Goal: Communication & Community: Share content

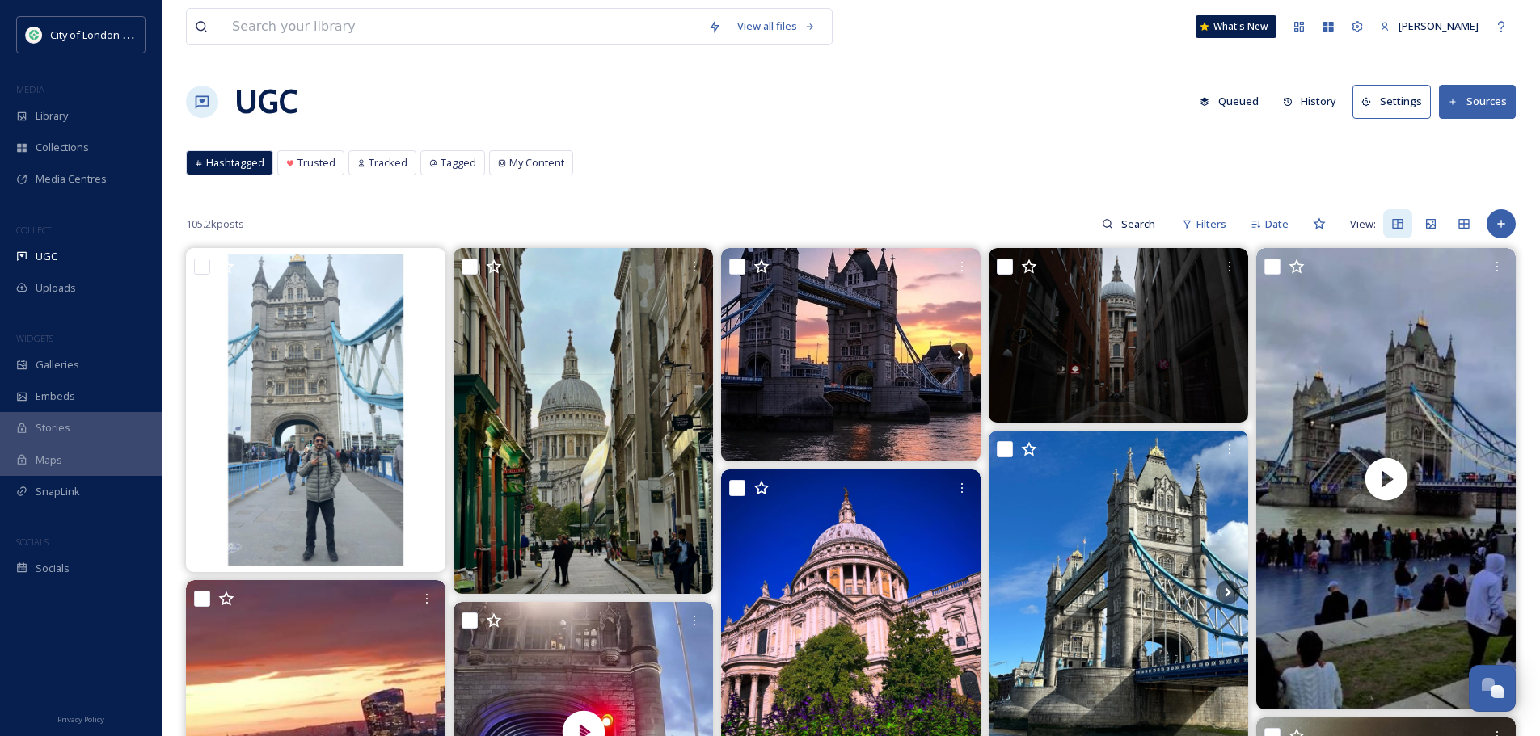
click at [1224, 102] on button "Queued" at bounding box center [1229, 102] width 75 height 32
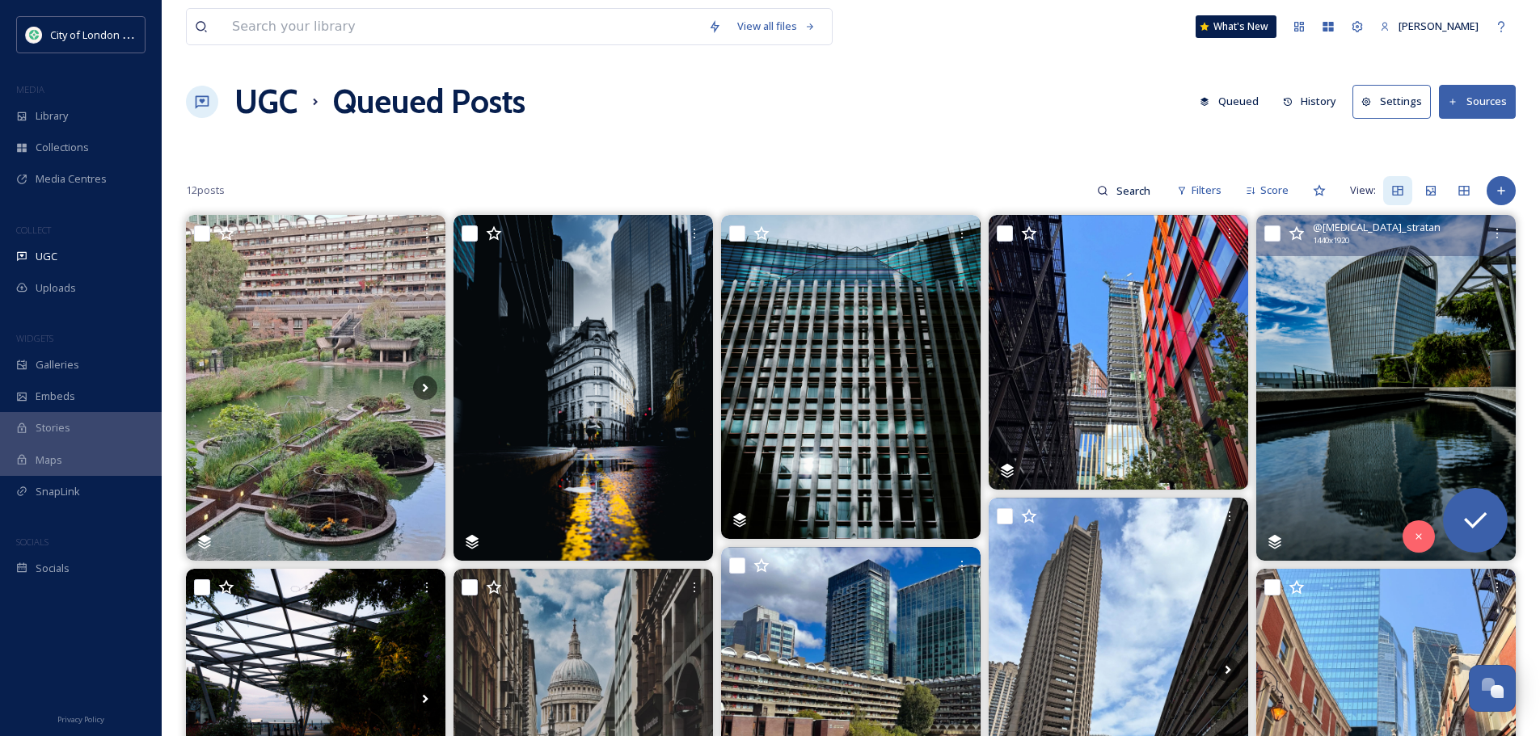
click at [1411, 349] on img at bounding box center [1385, 388] width 259 height 346
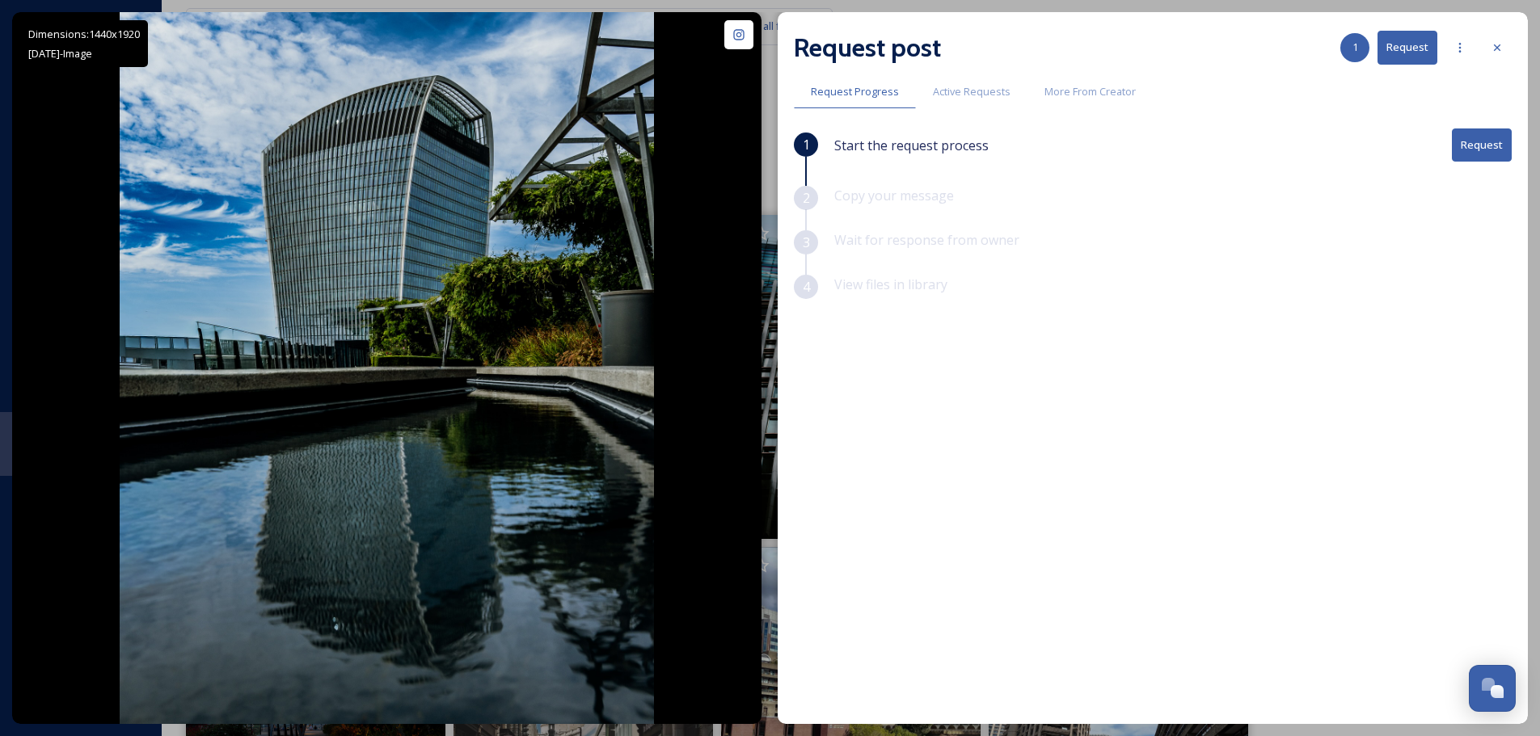
click at [1492, 148] on button "Request" at bounding box center [1482, 145] width 60 height 33
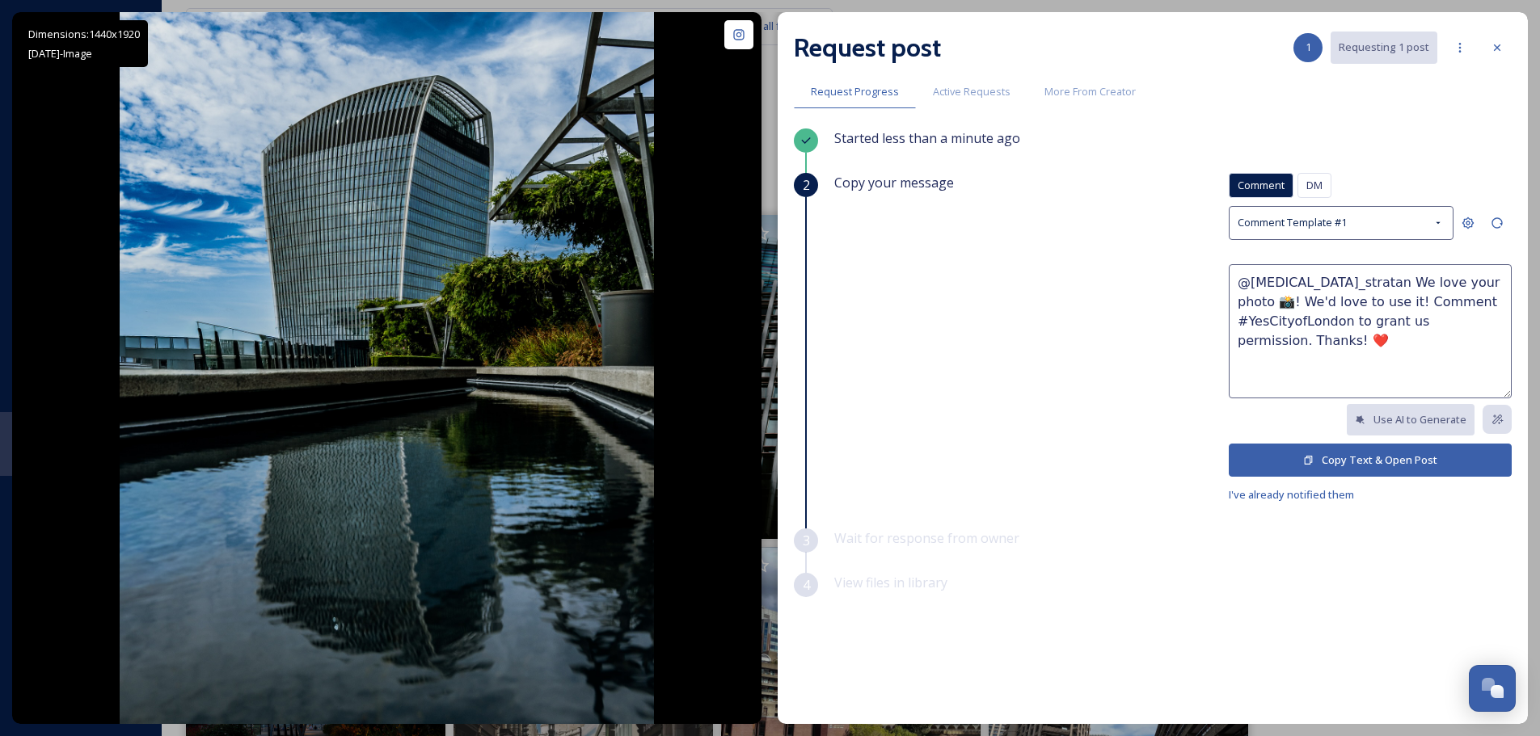
click at [1432, 286] on textarea "@[MEDICAL_DATA]_stratan We love your photo 📸! We'd love to use it! Comment #Yes…" at bounding box center [1370, 331] width 283 height 134
type textarea "@[MEDICAL_DATA]_stratan We love your photo of the Walkie Talkie building at the…"
click at [1365, 453] on button "Copy Text & Open Post" at bounding box center [1370, 460] width 283 height 33
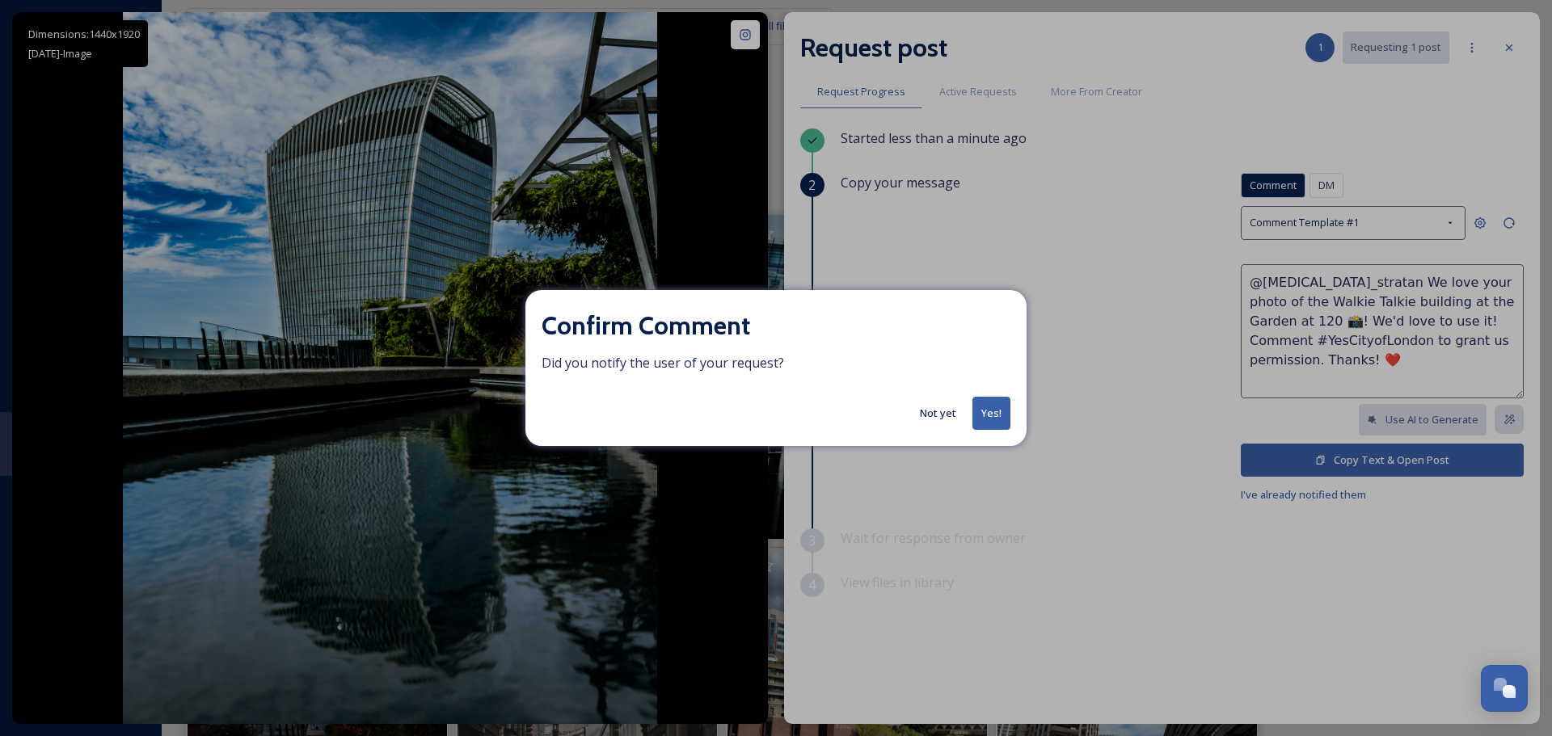
click at [993, 421] on button "Yes!" at bounding box center [991, 413] width 38 height 33
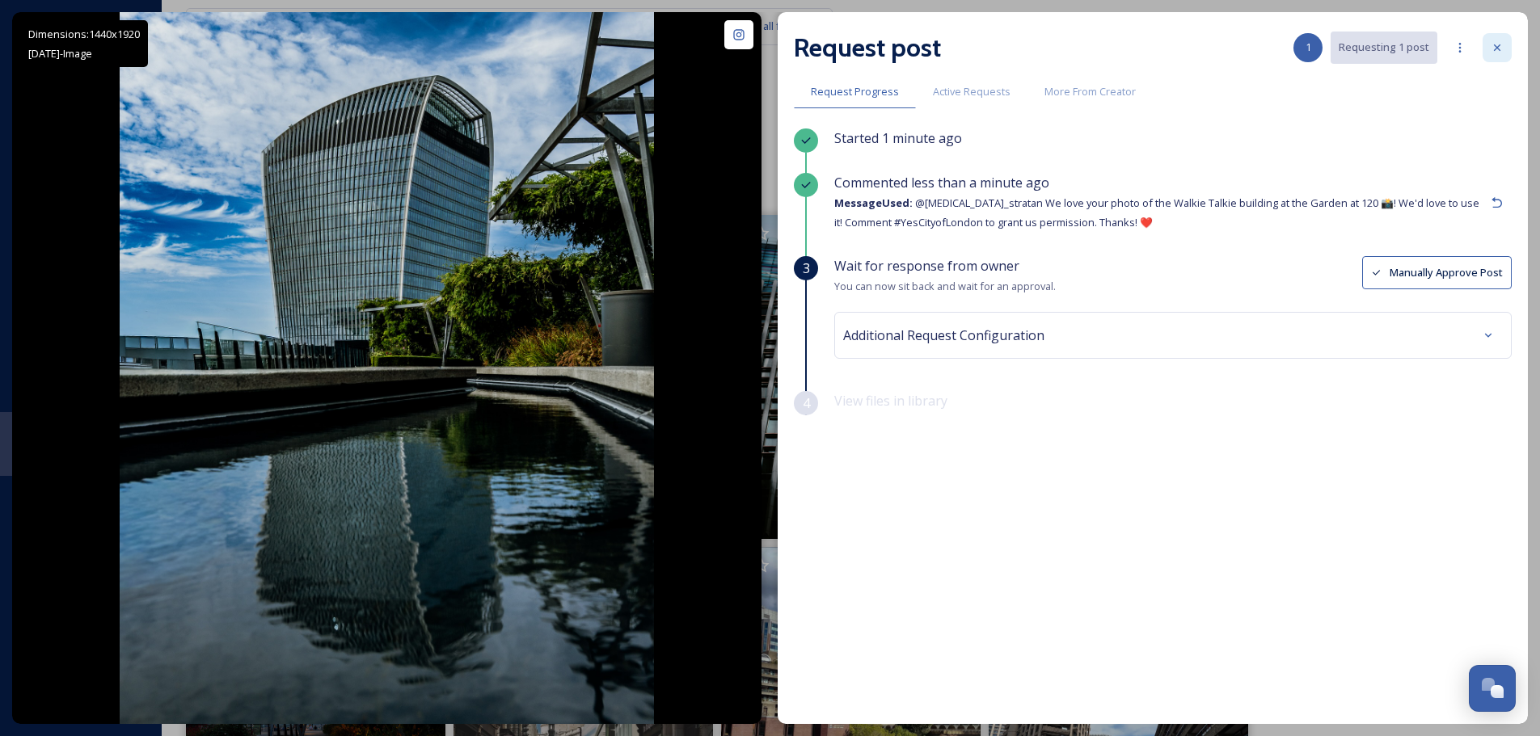
click at [1504, 46] on div at bounding box center [1497, 47] width 29 height 29
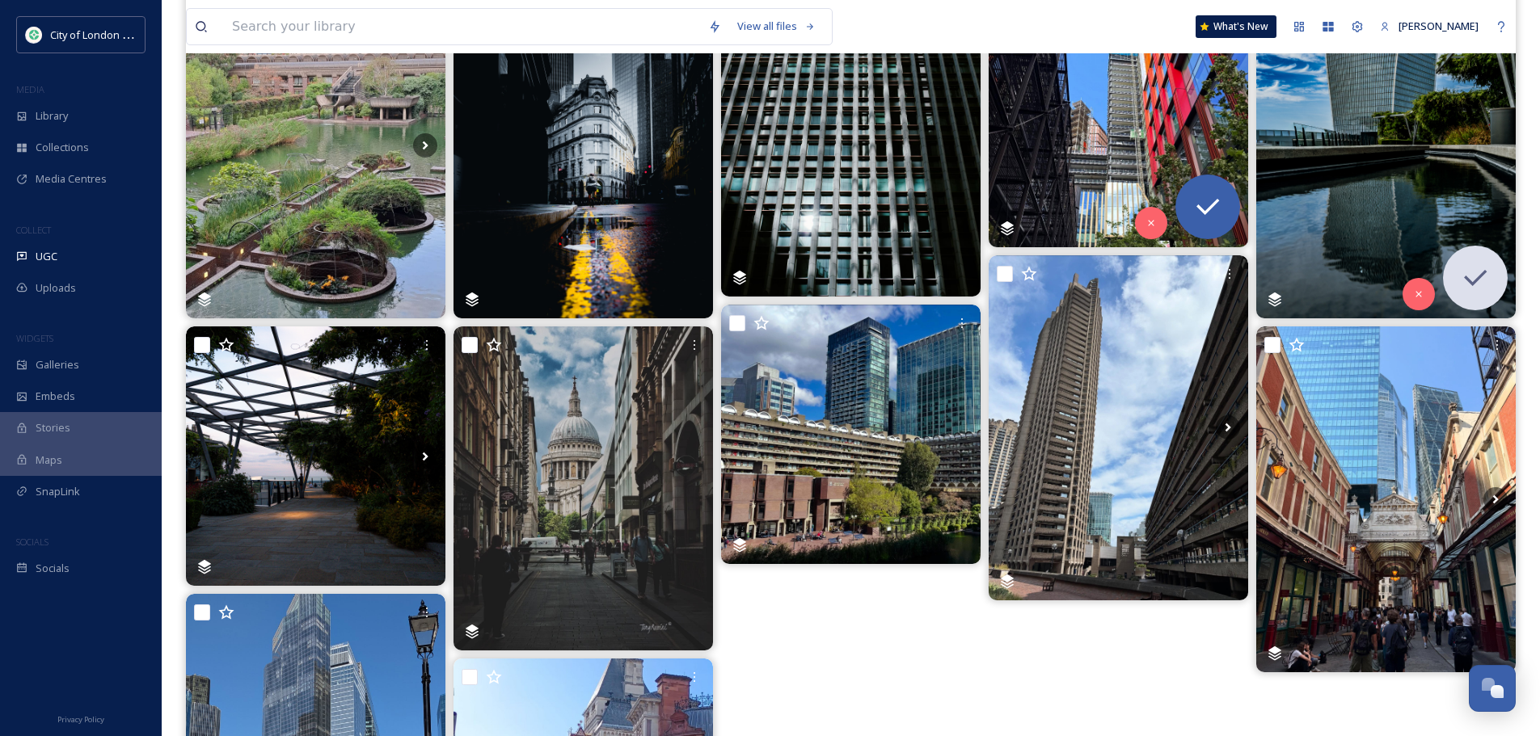
scroll to position [509, 0]
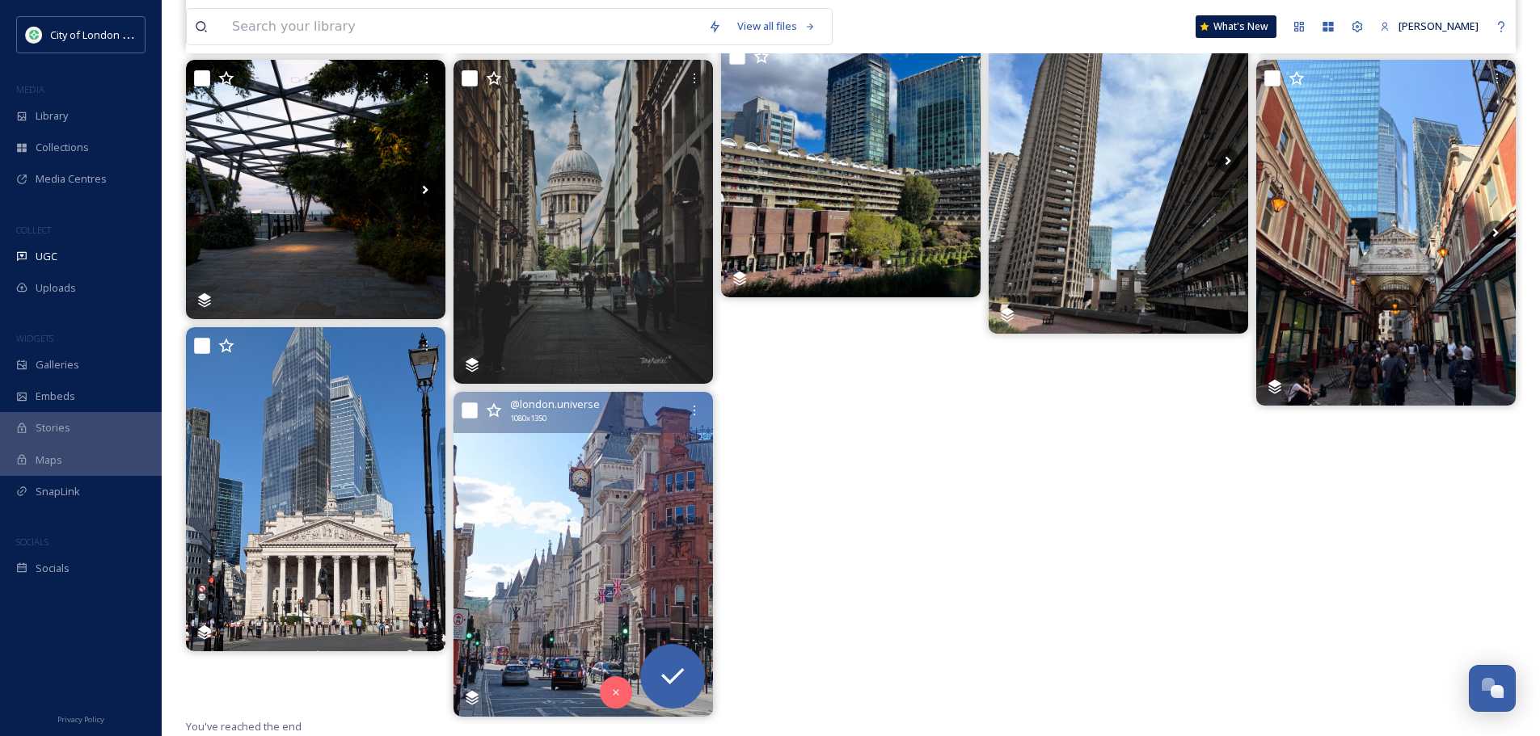
click at [600, 541] on img at bounding box center [582, 554] width 259 height 324
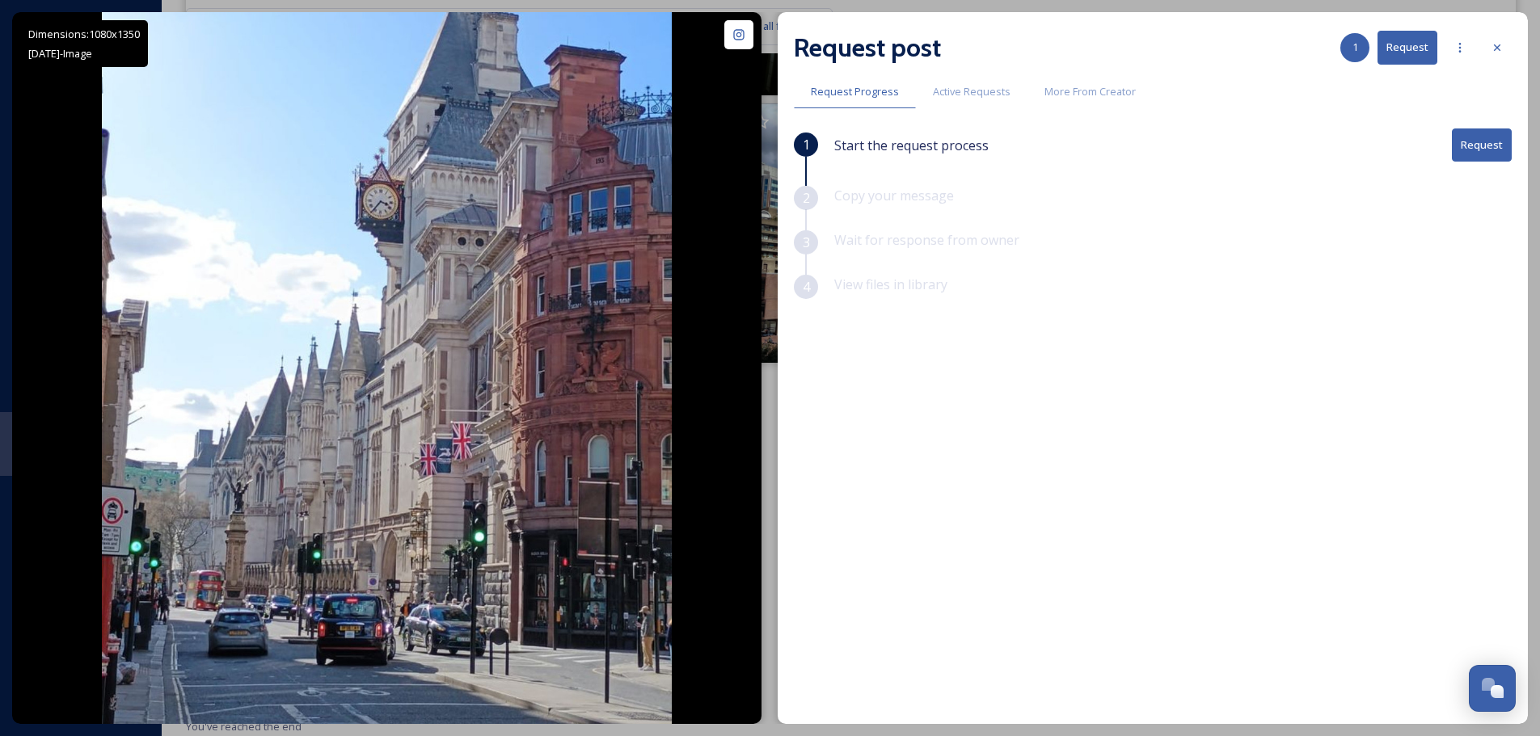
click at [1477, 143] on button "Request" at bounding box center [1482, 145] width 60 height 33
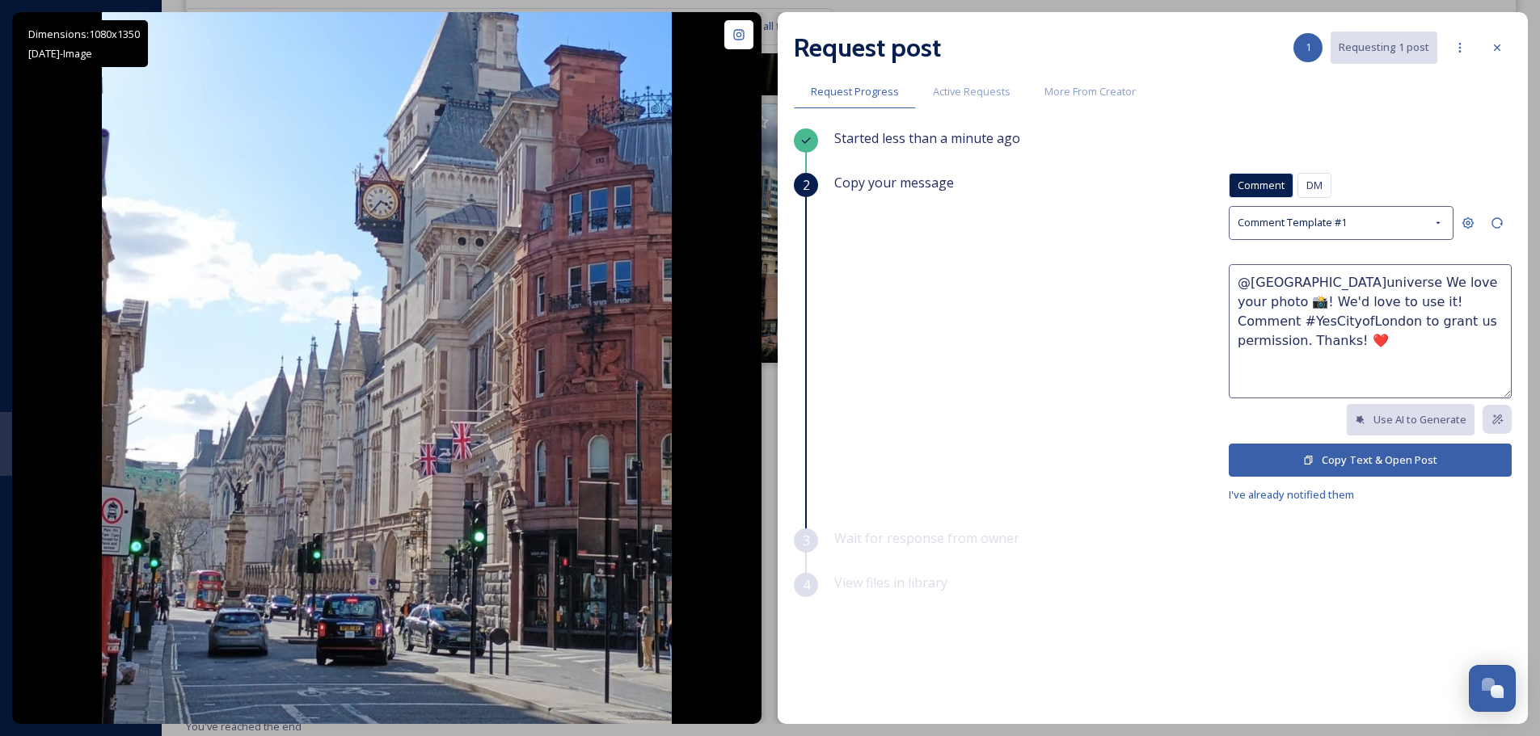
click at [1453, 280] on textarea "@[GEOGRAPHIC_DATA]universe We love your photo 📸! We'd love to use it! Comment #…" at bounding box center [1370, 331] width 283 height 134
click at [1478, 286] on textarea "@[GEOGRAPHIC_DATA]universe We love your photo of the Royal Court of Justice 📸! …" at bounding box center [1370, 331] width 283 height 134
click at [1301, 304] on textarea "@[GEOGRAPHIC_DATA]universe We love your photo of The Royal Court of Justice 📸! …" at bounding box center [1370, 331] width 283 height 134
type textarea "@[GEOGRAPHIC_DATA]universe We love your photo of The Royal Courts of Justice 📸!…"
click at [1343, 458] on button "Copy Text & Open Post" at bounding box center [1370, 460] width 283 height 33
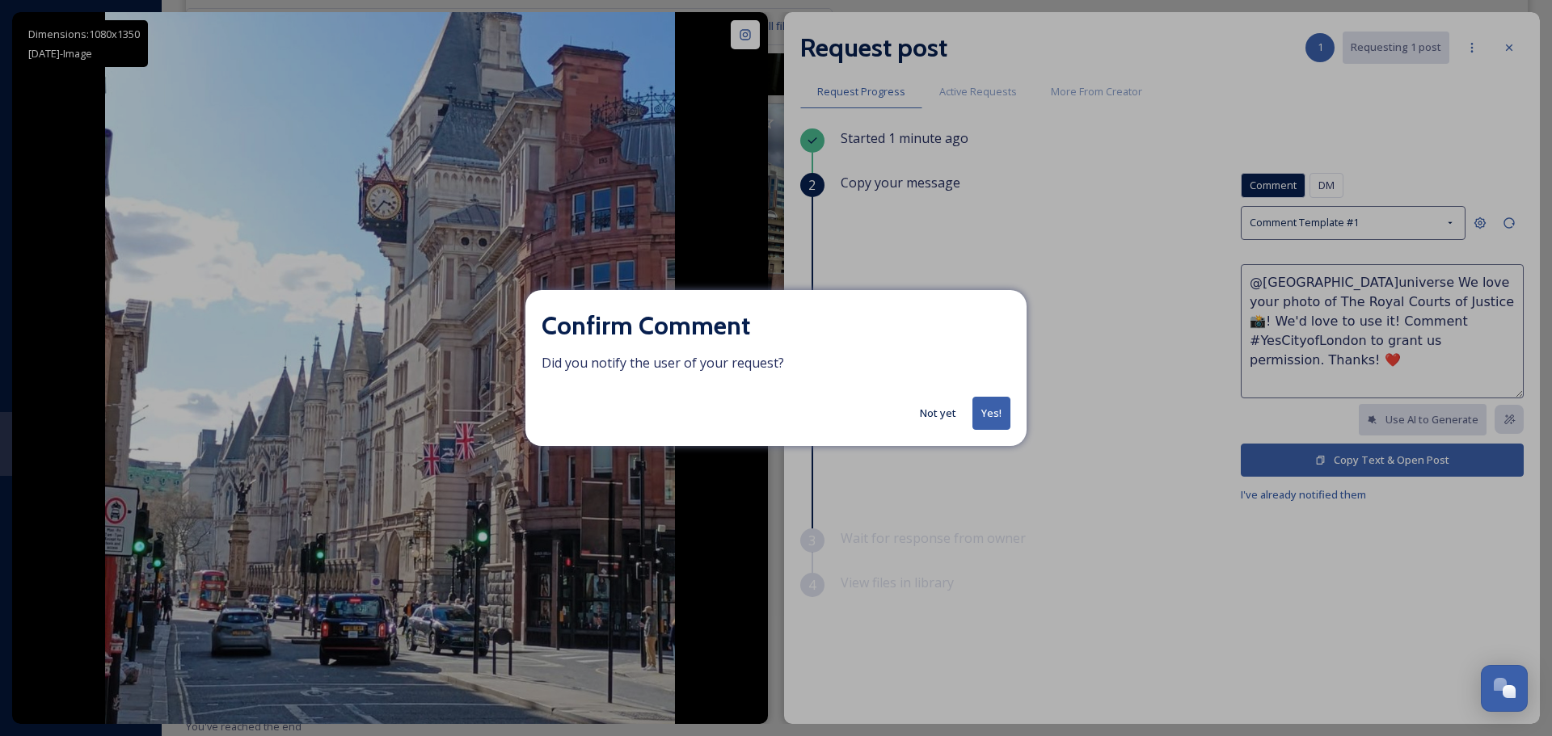
click at [994, 411] on button "Yes!" at bounding box center [991, 413] width 38 height 33
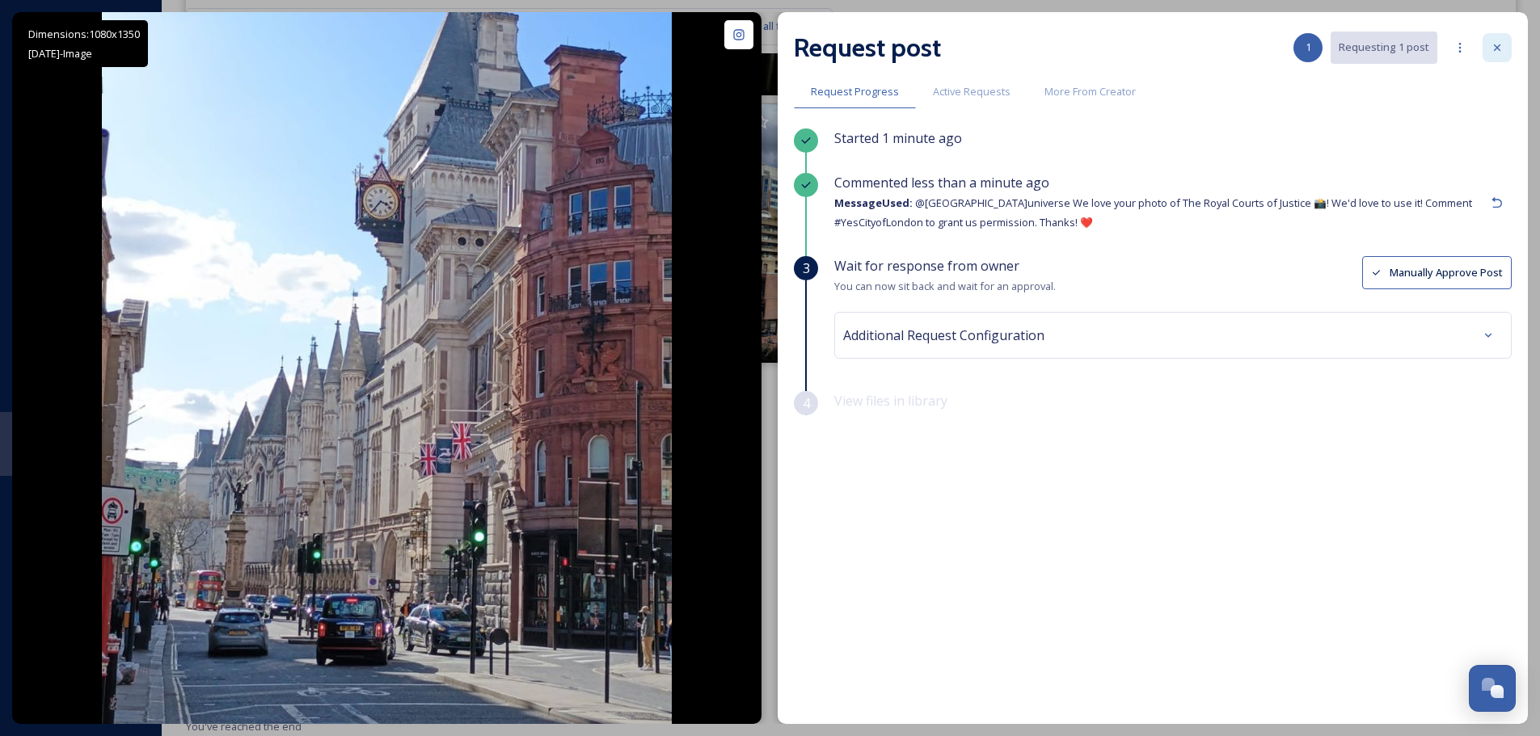
click at [1495, 46] on icon at bounding box center [1497, 47] width 6 height 6
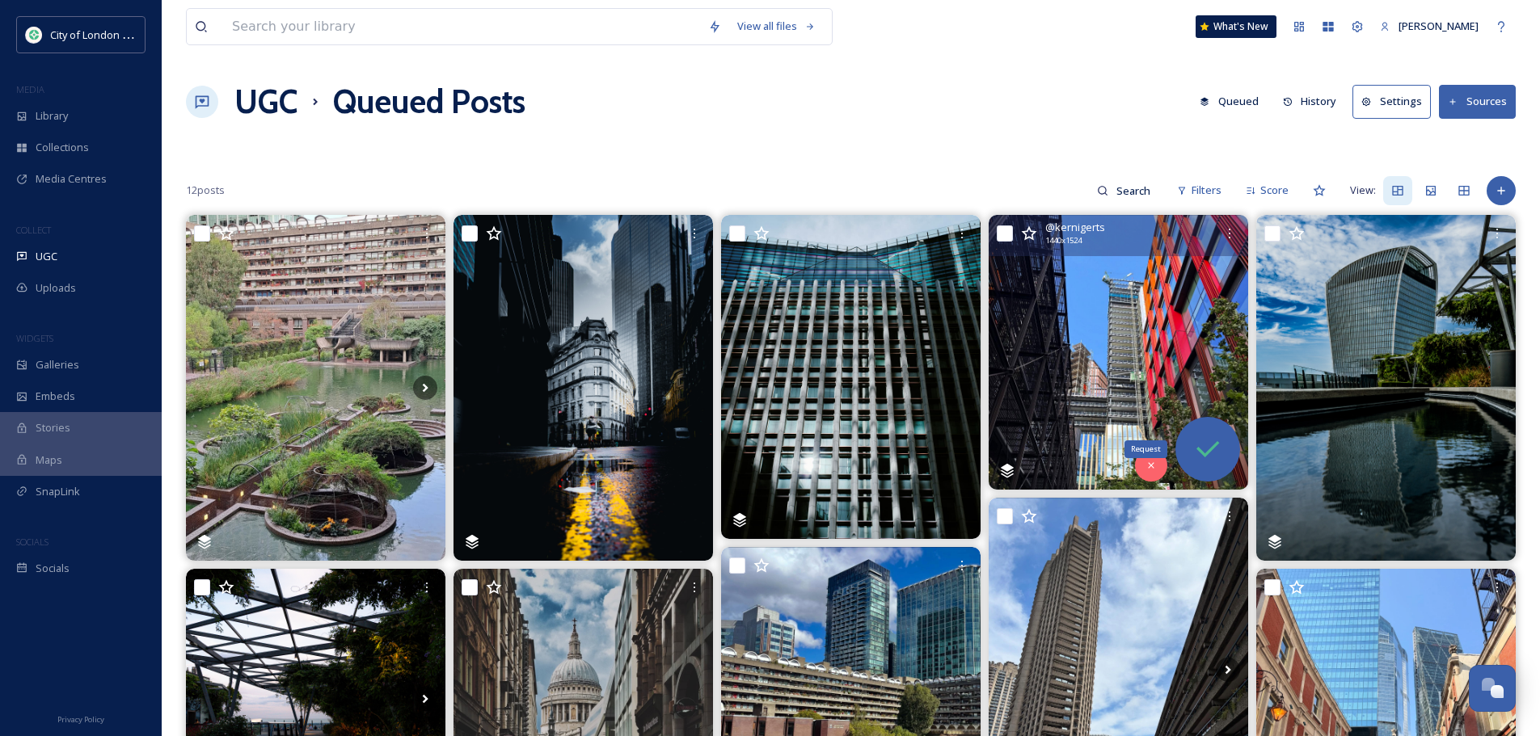
click at [1196, 434] on icon at bounding box center [1208, 449] width 32 height 32
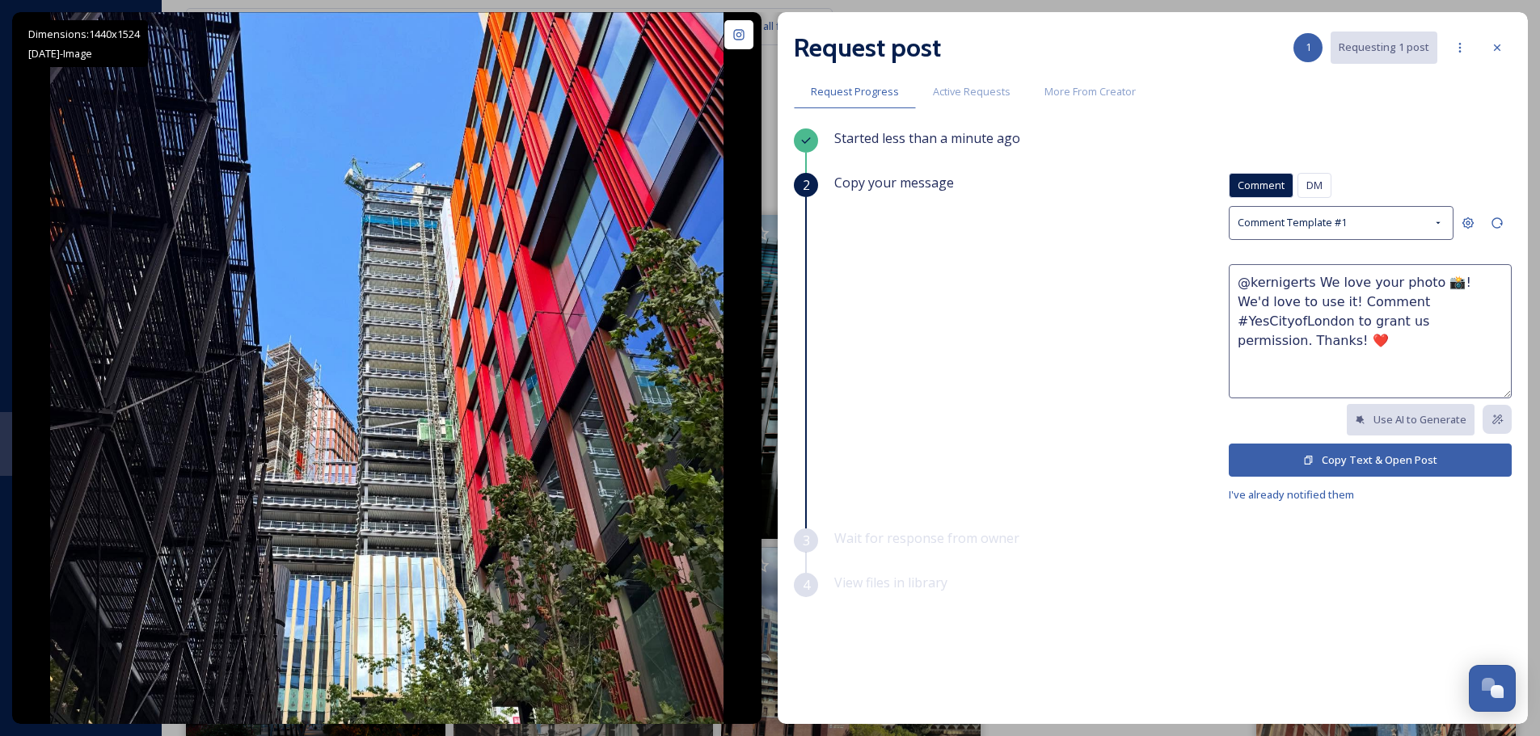
click at [1421, 283] on textarea "@kernigerts We love your photo 📸! We'd love to use it! Comment #YesCityofLondon…" at bounding box center [1370, 331] width 283 height 134
click at [1436, 337] on textarea "@kernigerts We love your photo of all the building work at [GEOGRAPHIC_DATA] 📸!…" at bounding box center [1370, 331] width 283 height 134
type textarea "@kernigerts We love your photo of all the building work at [GEOGRAPHIC_DATA] 📸!…"
click at [1349, 456] on button "Copy Text & Open Post" at bounding box center [1370, 460] width 283 height 33
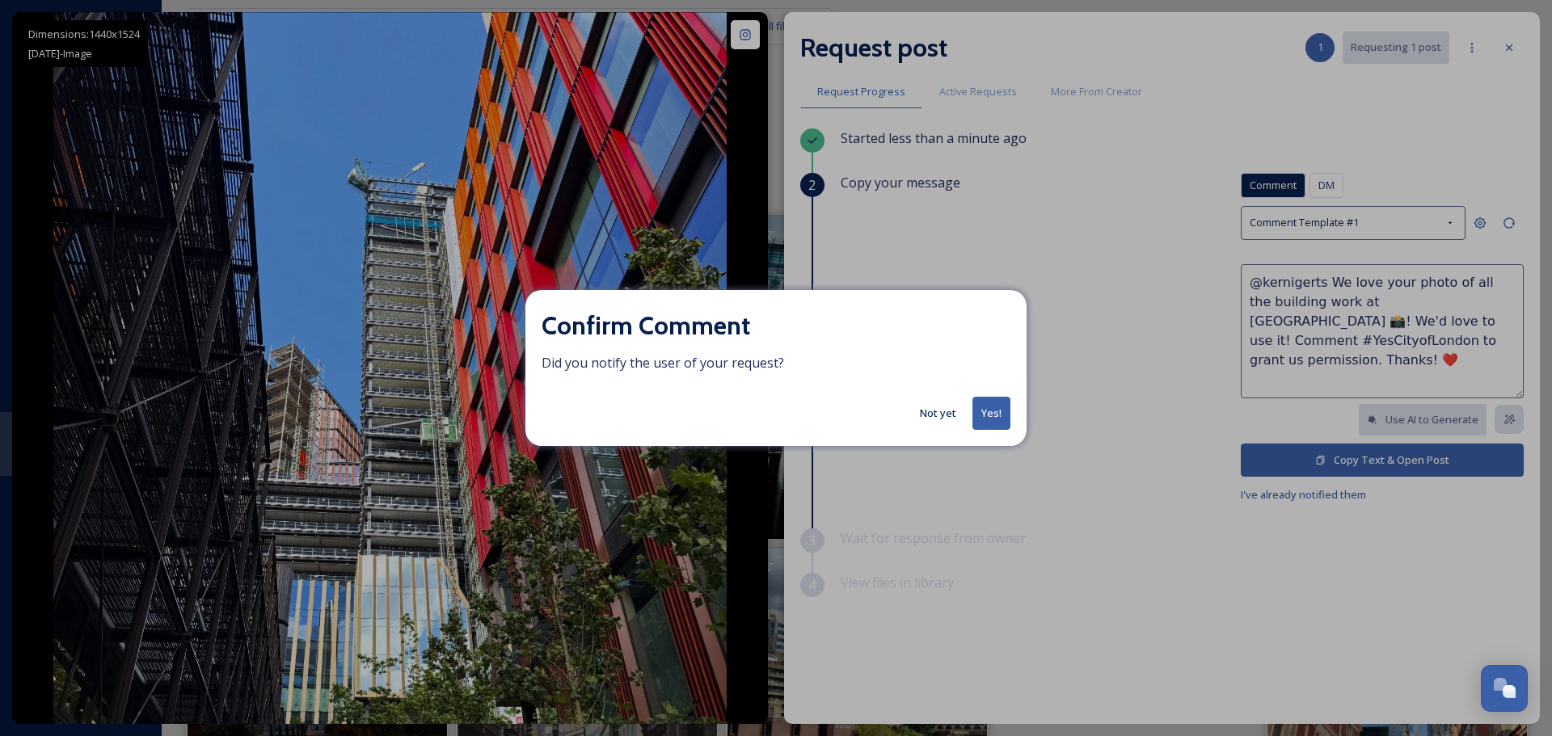
click at [976, 419] on button "Yes!" at bounding box center [991, 413] width 38 height 33
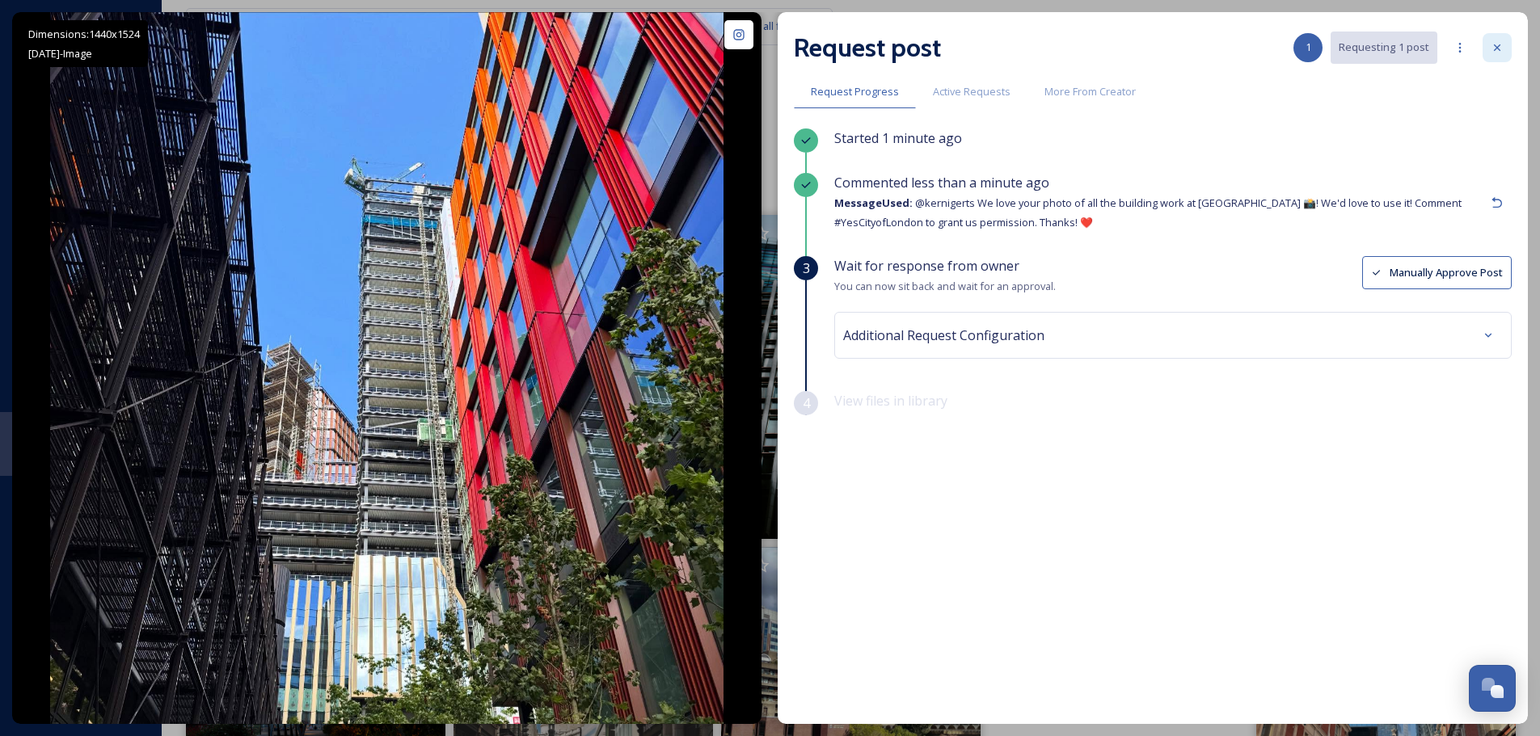
click at [1494, 53] on icon at bounding box center [1497, 47] width 13 height 13
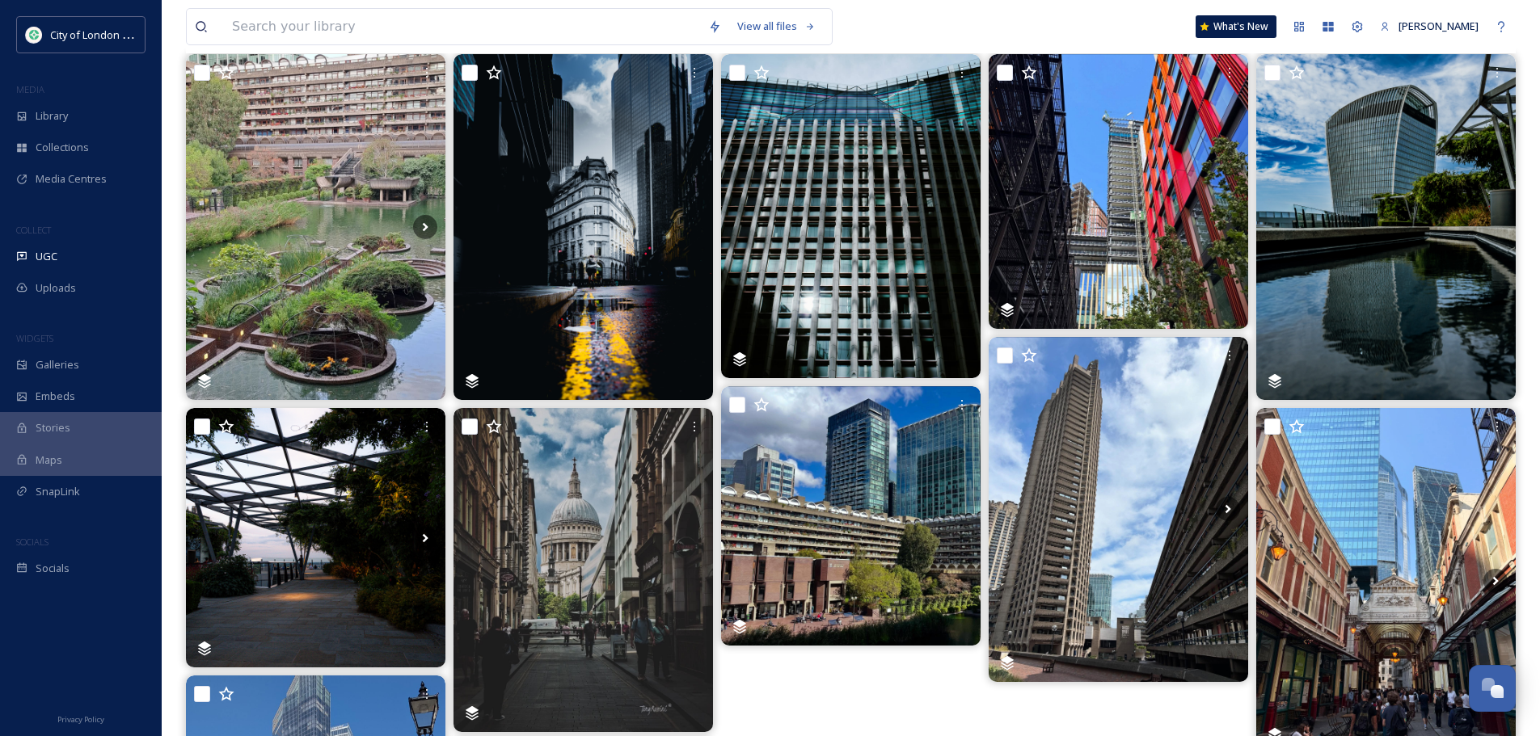
scroll to position [162, 0]
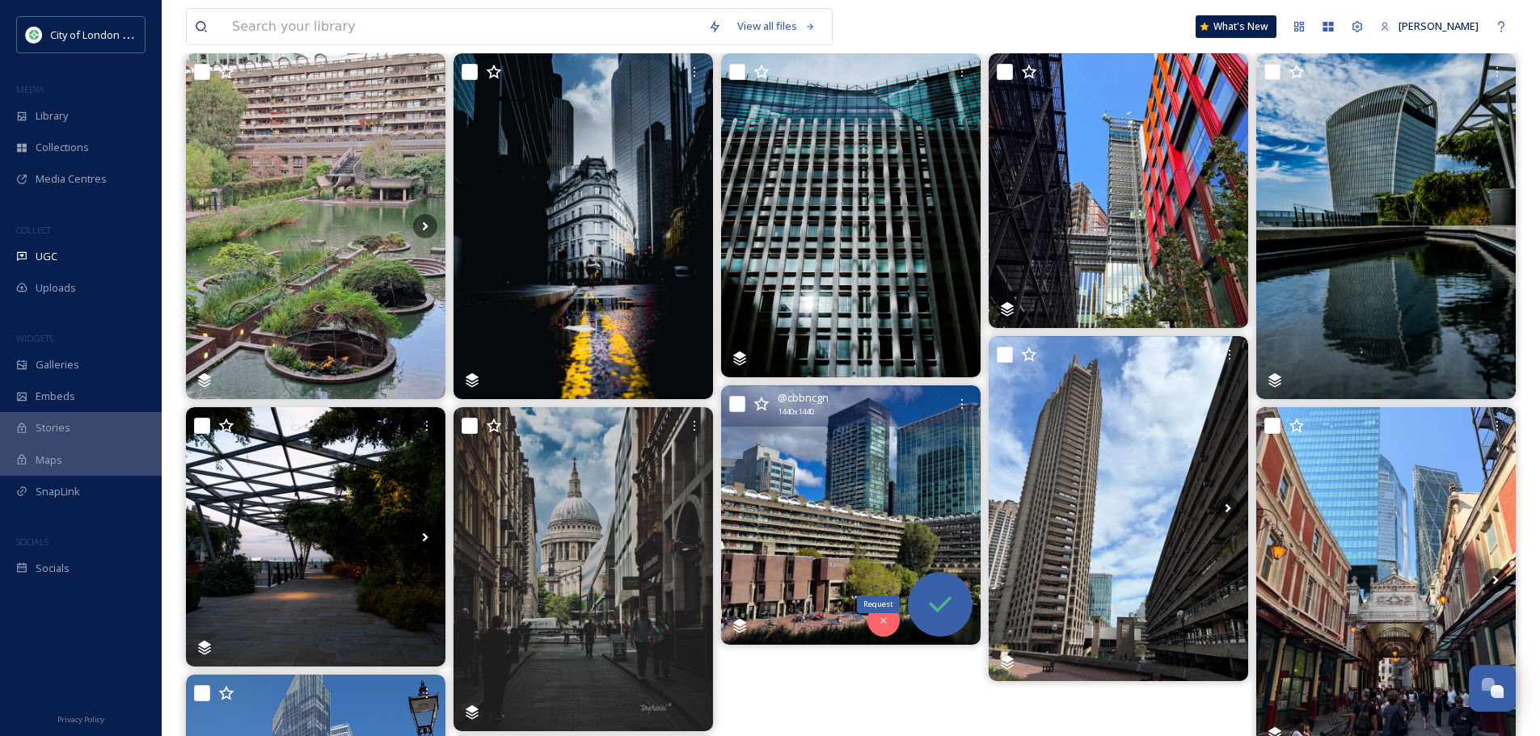
click at [934, 584] on div "Request" at bounding box center [940, 604] width 65 height 65
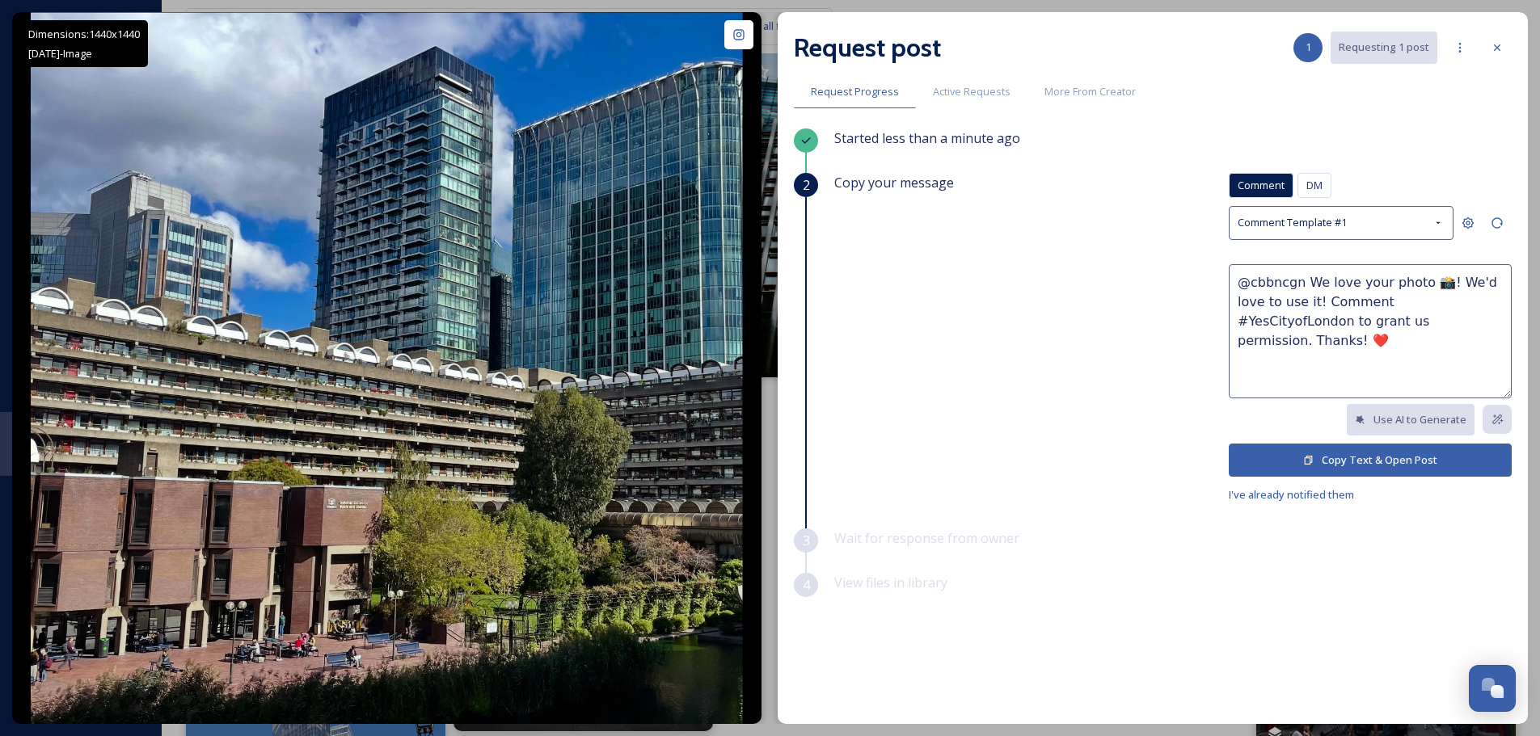
click at [1414, 282] on textarea "@cbbncgn We love your photo 📸! We'd love to use it! Comment #YesCityofLondon to…" at bounding box center [1370, 331] width 283 height 134
type textarea "@cbbncgn We love your photo of the Barbican 📸! We'd love to use it! Comment #Ye…"
click at [1375, 449] on button "Copy Text & Open Post" at bounding box center [1370, 460] width 283 height 33
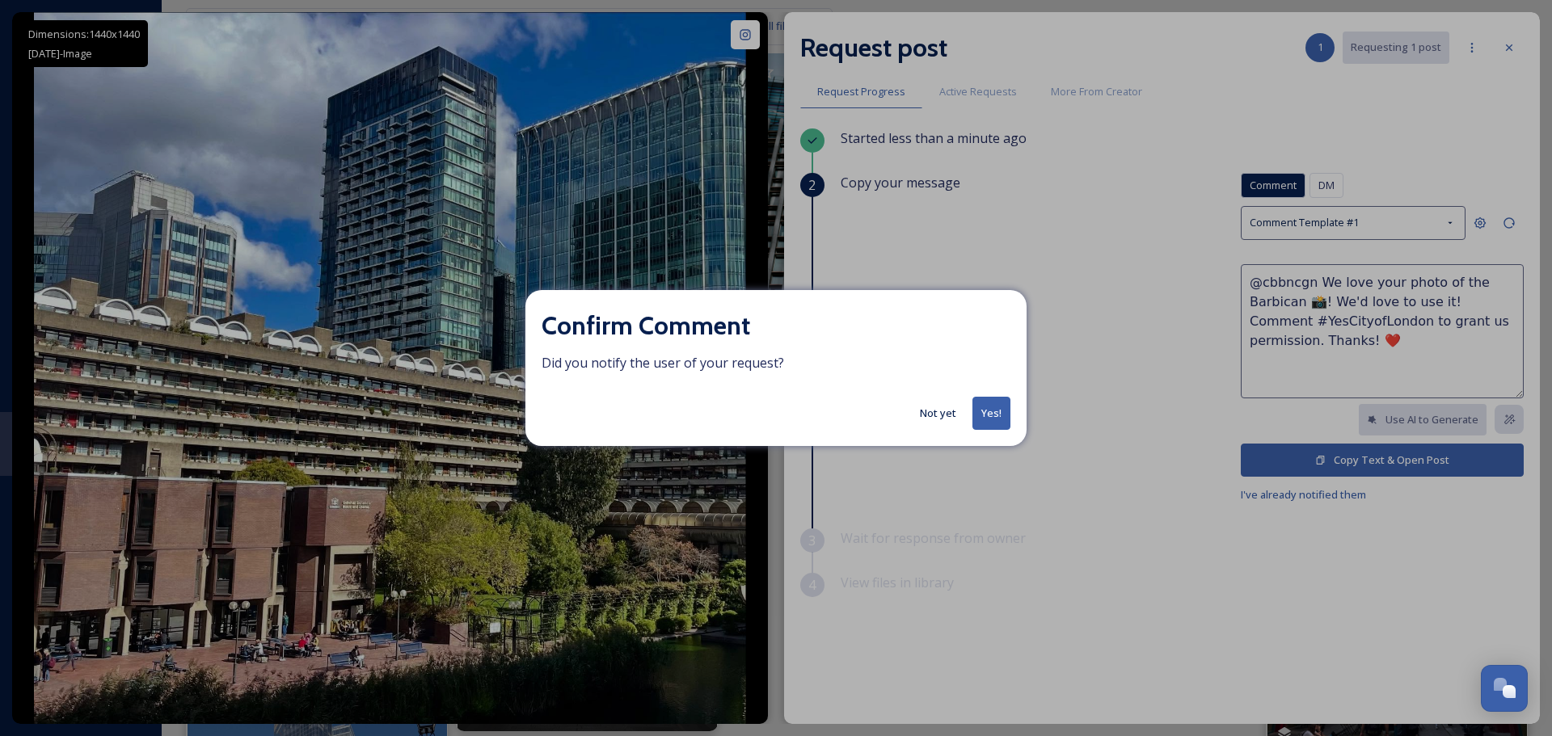
click at [981, 414] on button "Yes!" at bounding box center [991, 413] width 38 height 33
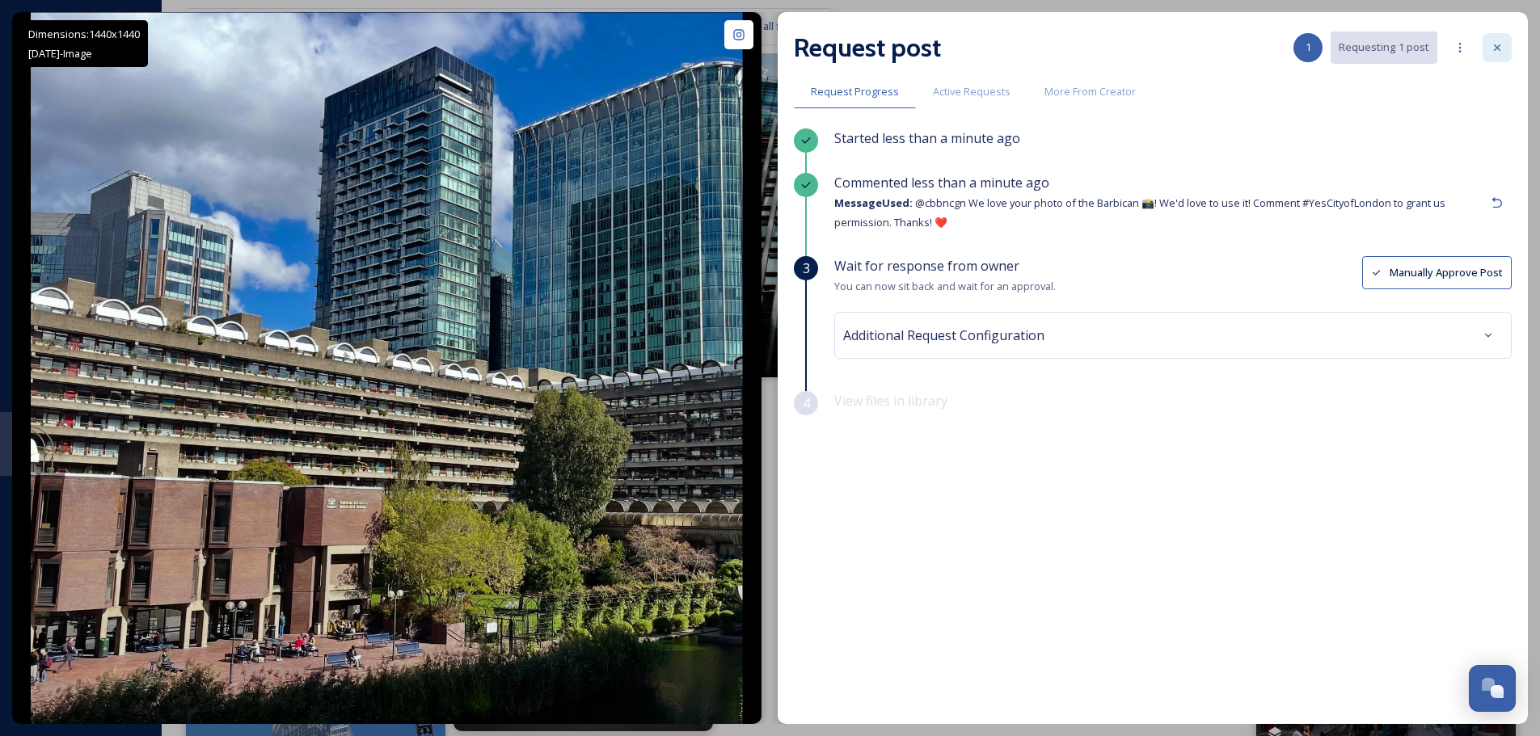
click at [1497, 40] on div at bounding box center [1497, 47] width 29 height 29
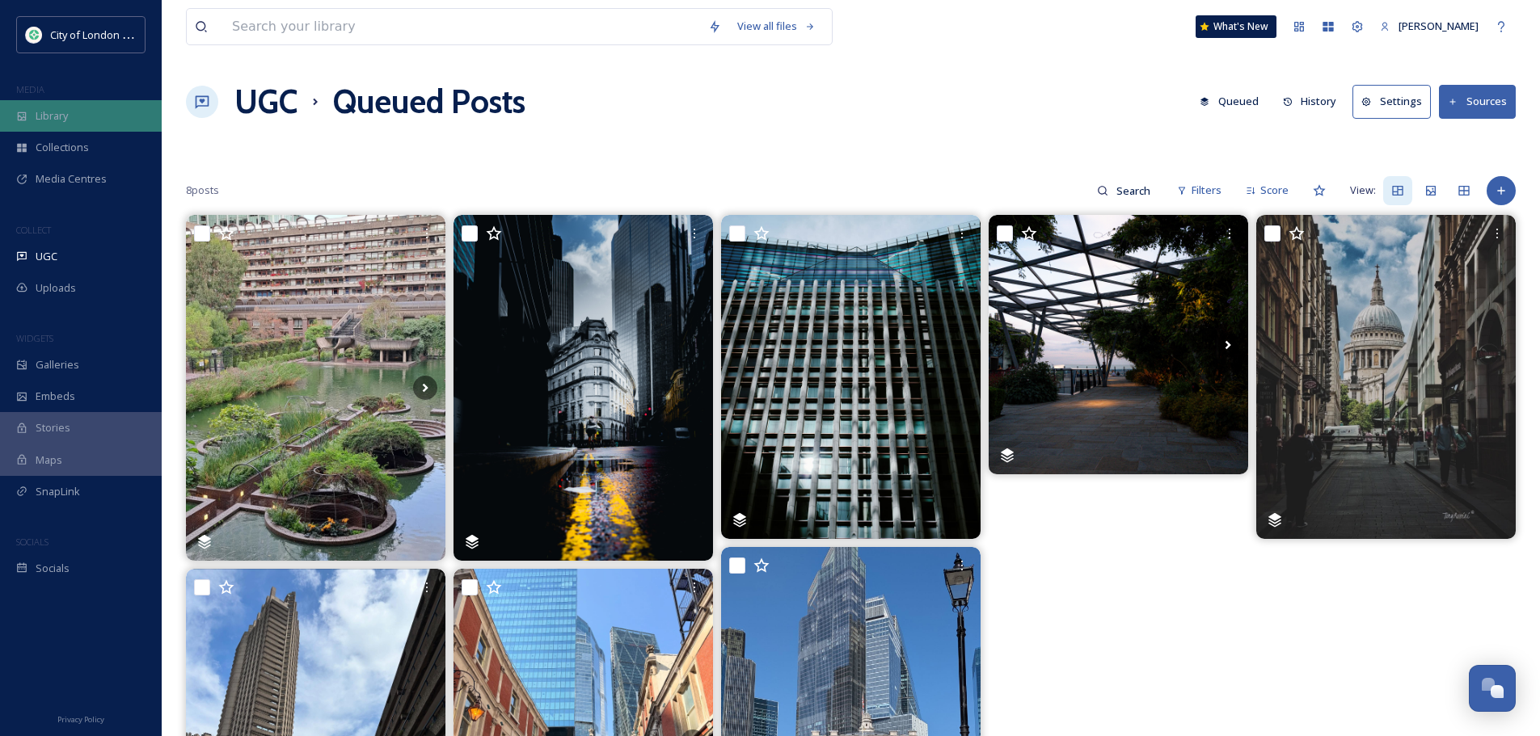
click at [48, 125] on div "Library" at bounding box center [81, 116] width 162 height 32
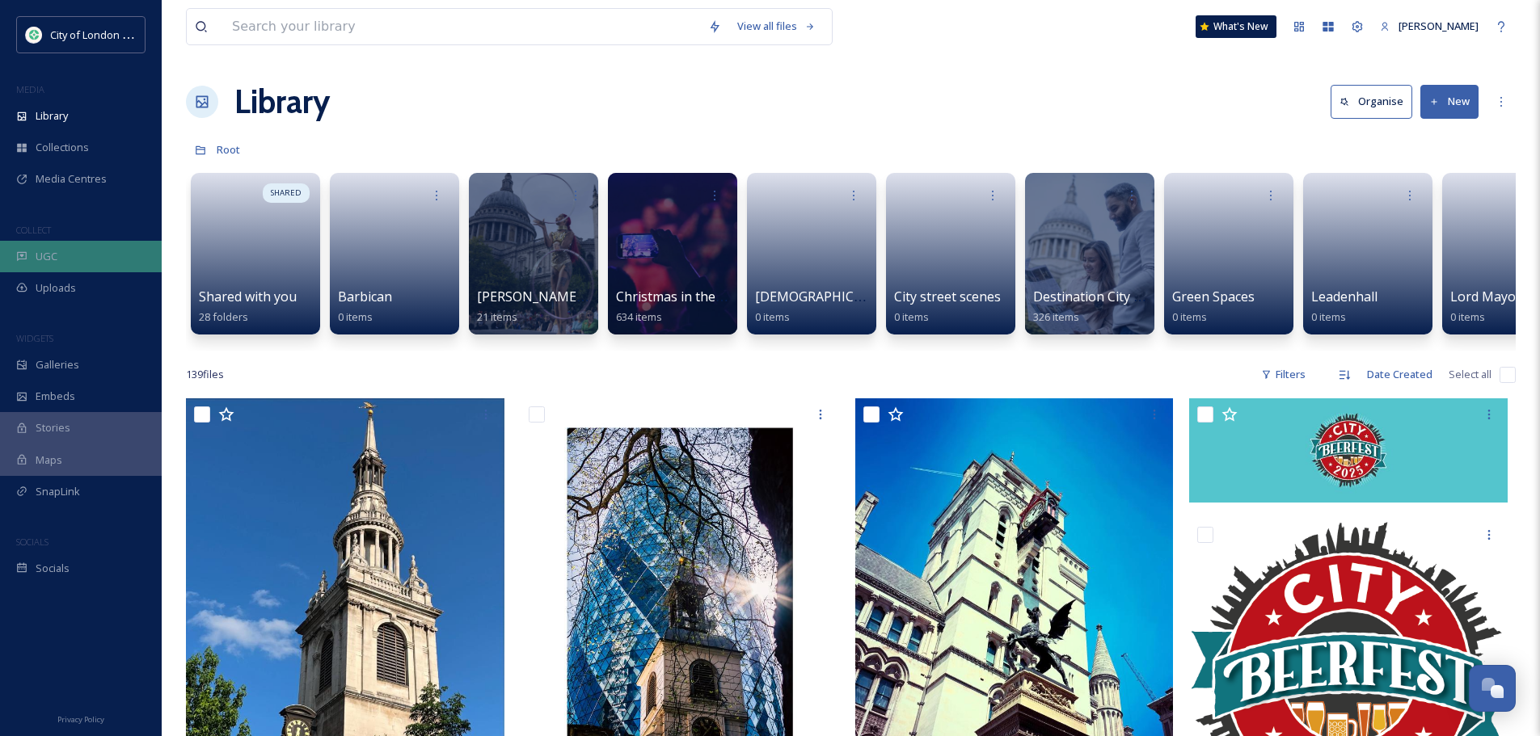
click at [60, 261] on div "UGC" at bounding box center [81, 257] width 162 height 32
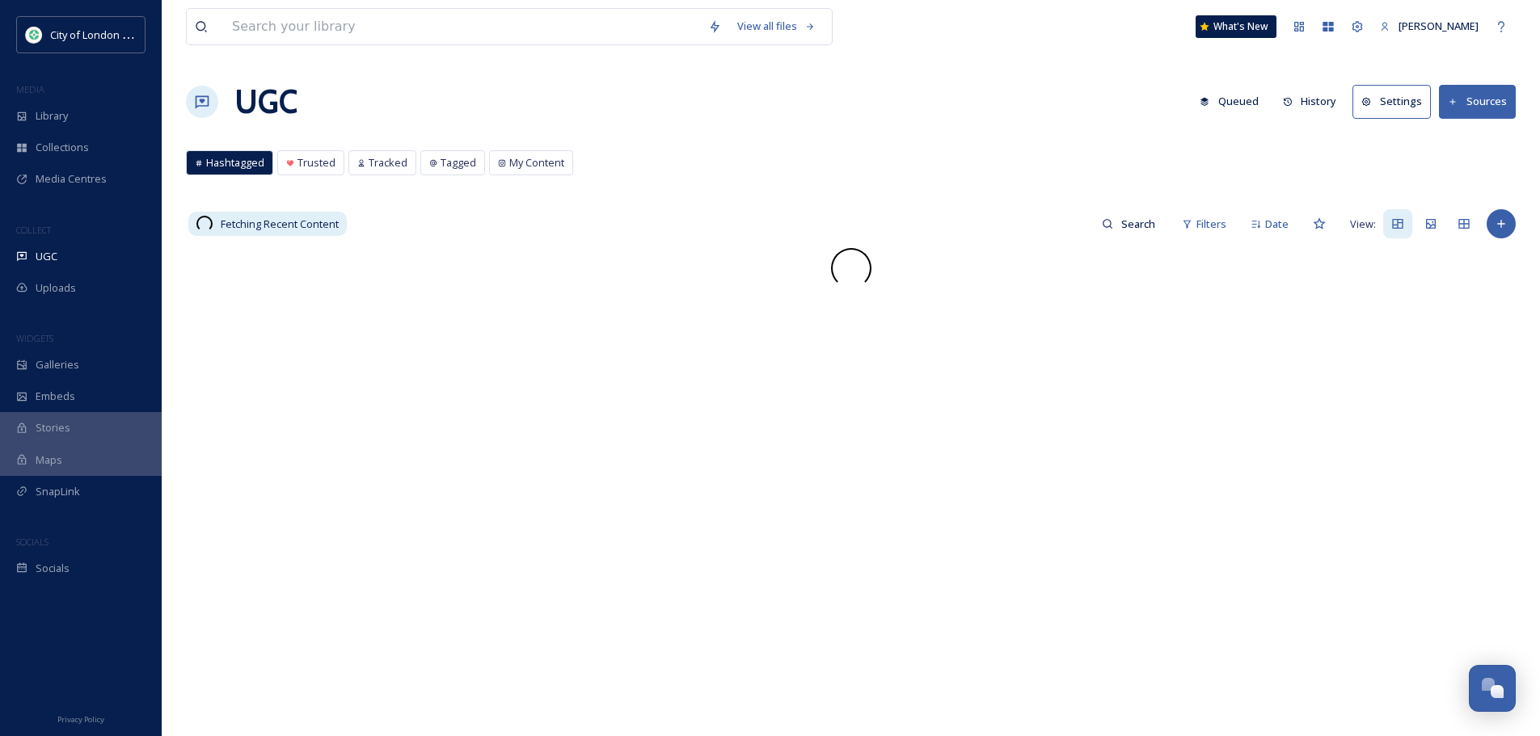
click at [1303, 103] on button "History" at bounding box center [1310, 102] width 70 height 32
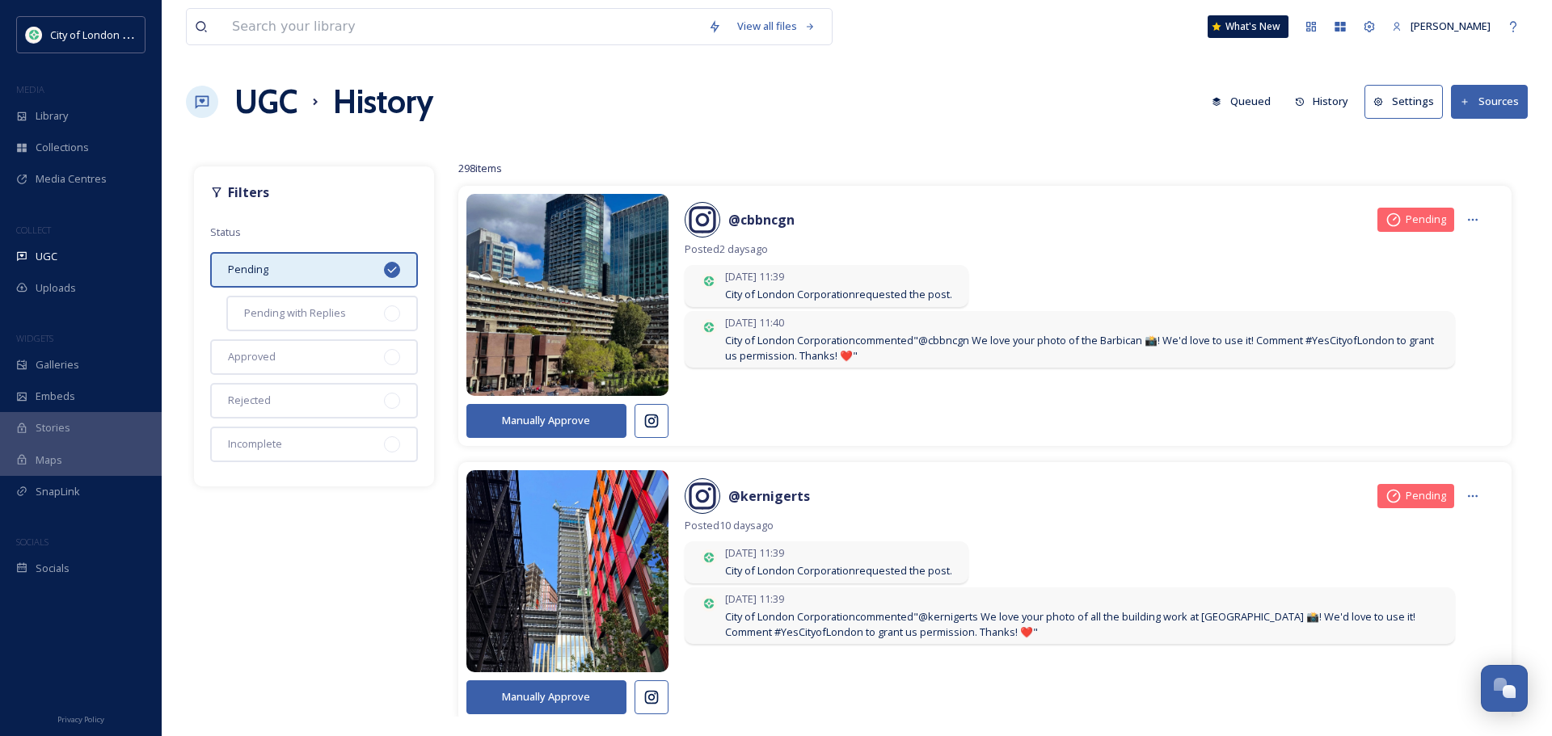
click at [1327, 99] on button "History" at bounding box center [1322, 102] width 70 height 32
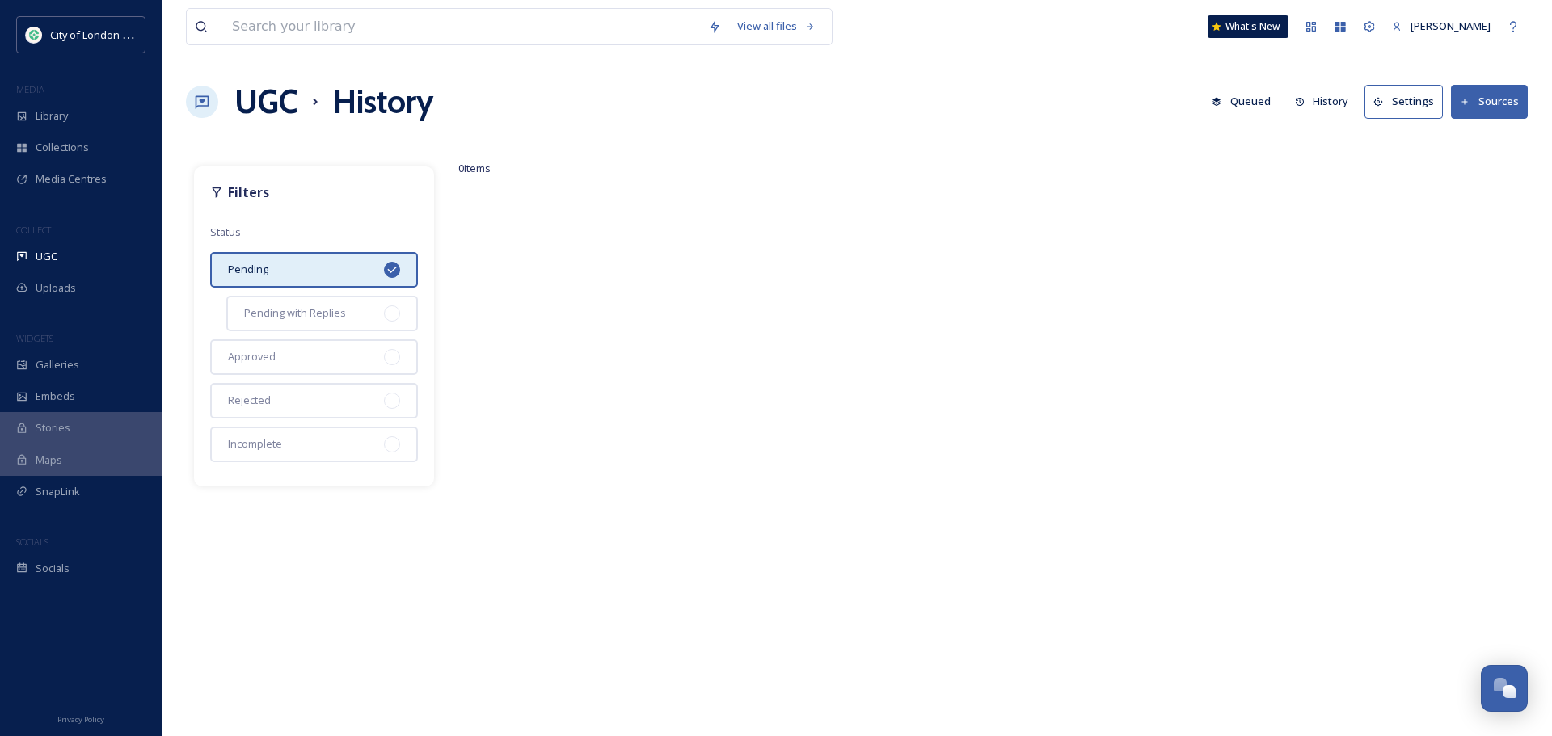
click at [1322, 98] on button "History" at bounding box center [1322, 102] width 70 height 32
click at [760, 125] on div "UGC History Queued History Settings Sources" at bounding box center [857, 102] width 1342 height 49
